Goal: Task Accomplishment & Management: Use online tool/utility

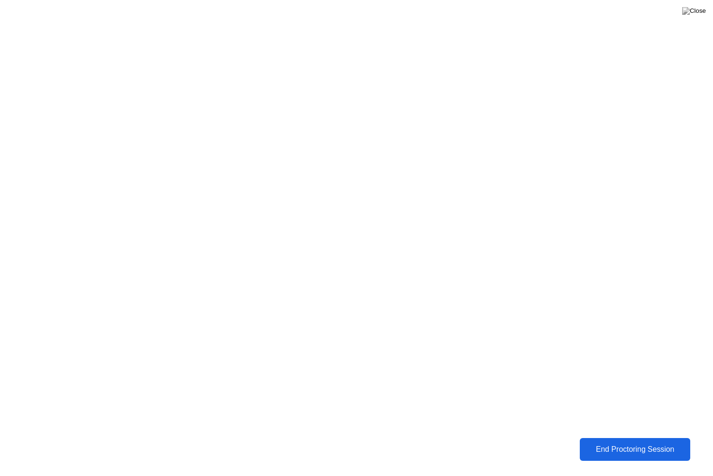
click at [639, 438] on button "End Proctoring Session" at bounding box center [635, 449] width 111 height 23
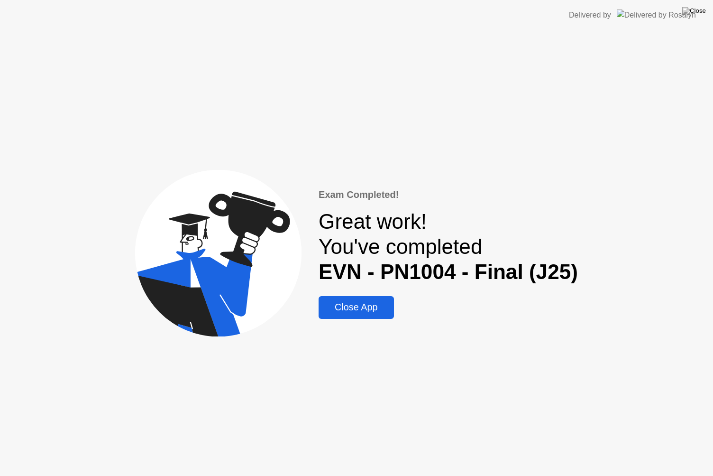
click at [344, 302] on div "Close App" at bounding box center [356, 307] width 69 height 11
